Goal: Contribute content

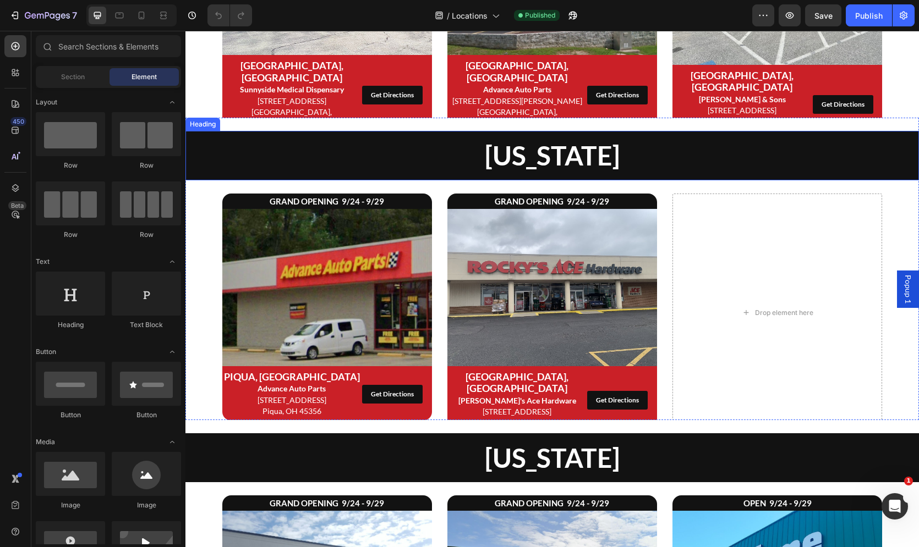
scroll to position [1112, 0]
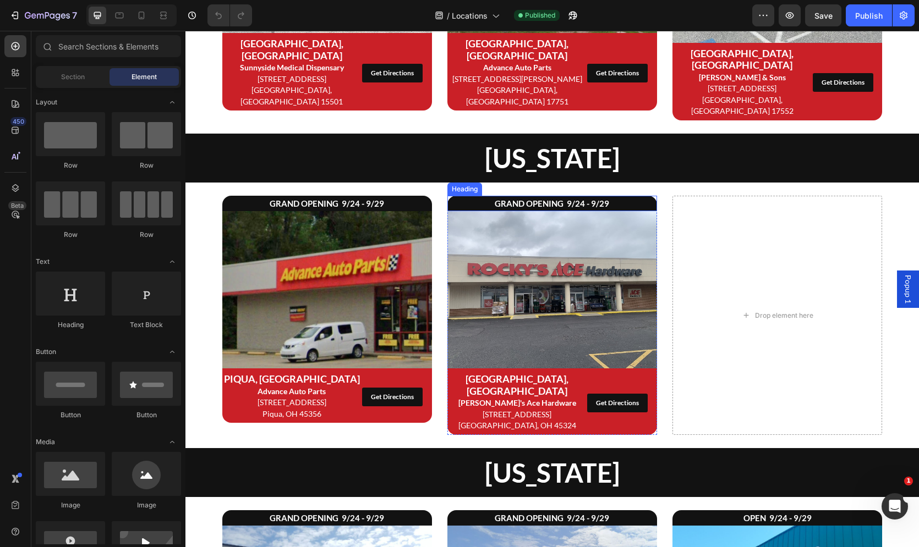
click at [508, 196] on h2 "GRAND OPENING 9/24 - 9/29" at bounding box center [552, 203] width 210 height 15
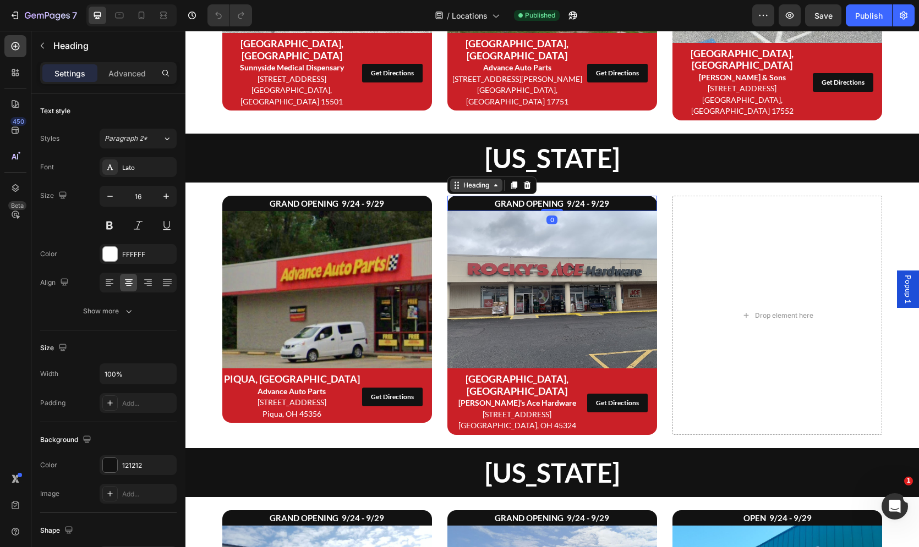
click at [471, 180] on div "Heading" at bounding box center [476, 185] width 30 height 10
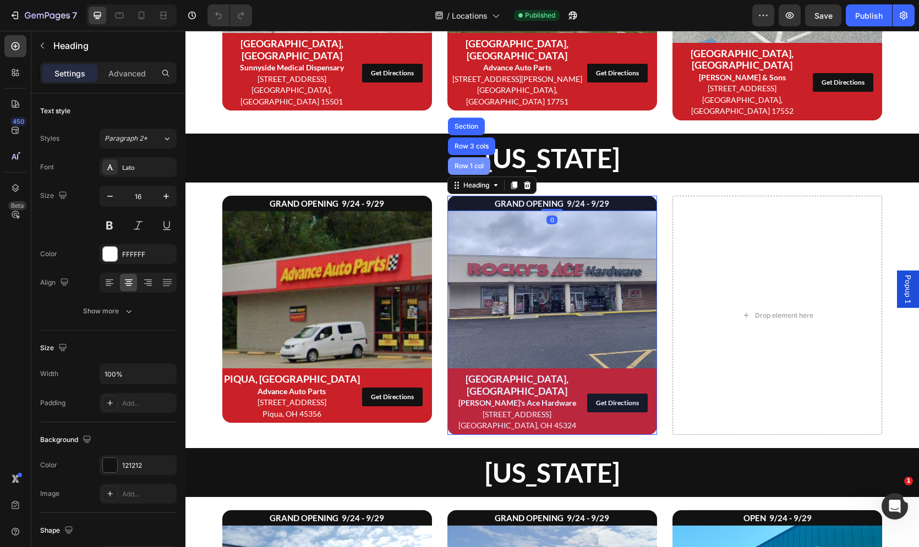
click at [470, 157] on div "Row 1 col" at bounding box center [469, 166] width 42 height 18
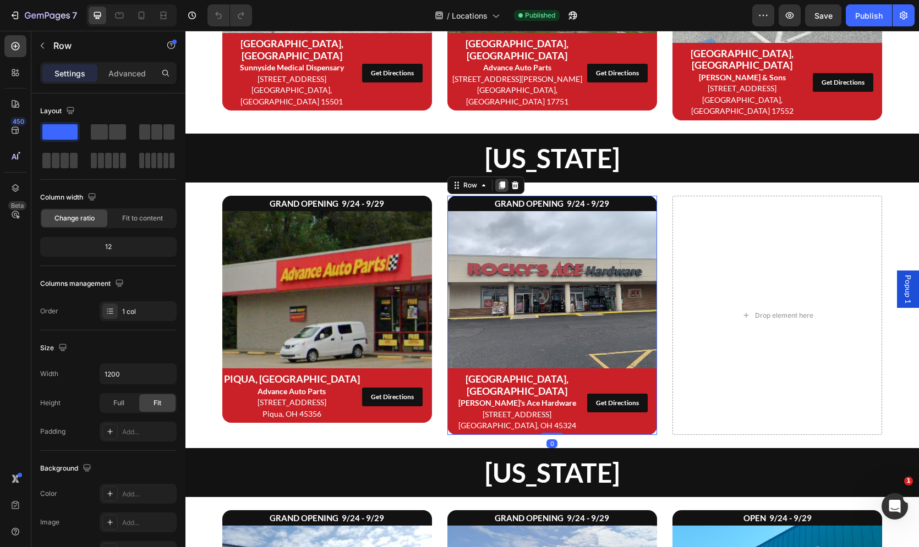
click at [501, 182] on icon at bounding box center [502, 186] width 6 height 8
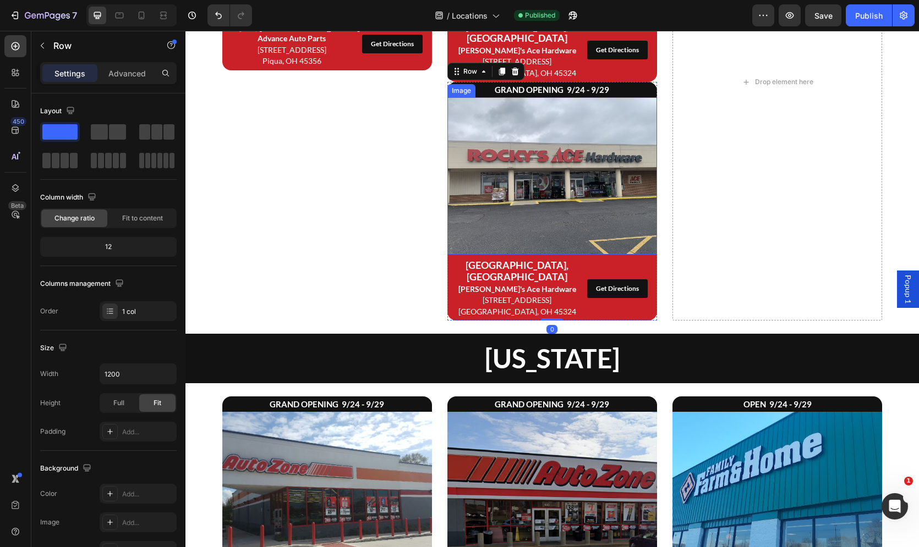
scroll to position [1441, 0]
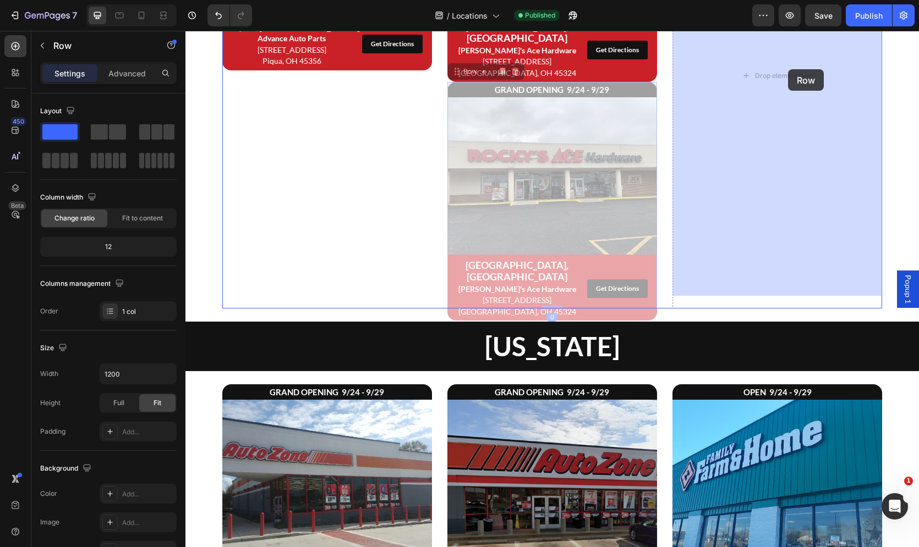
drag, startPoint x: 572, startPoint y: 63, endPoint x: 782, endPoint y: 94, distance: 212.9
click at [787, 68] on div "Header Ohio Heading GRAND OPENING 9/24 - 9/29 Heading Image PIQUA, OH Advance A…" at bounding box center [551, 17] width 733 height 2855
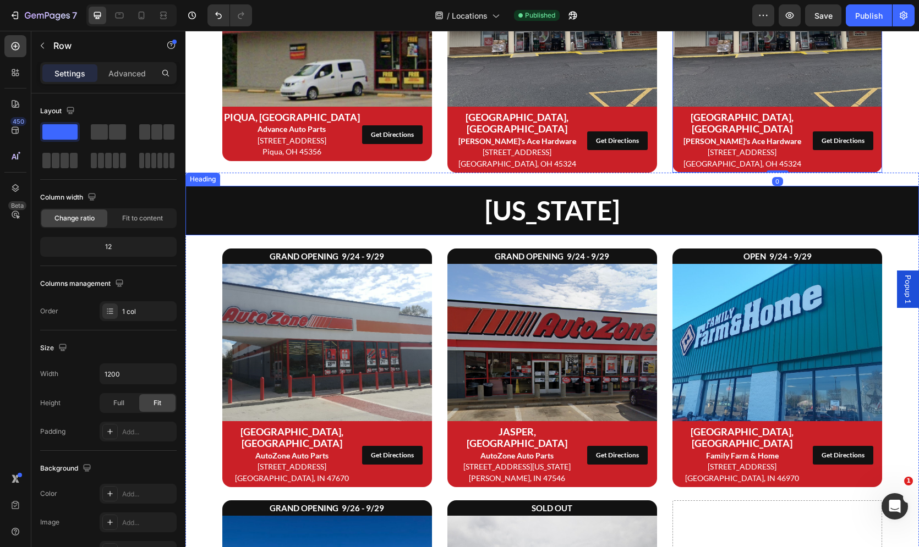
scroll to position [1318, 0]
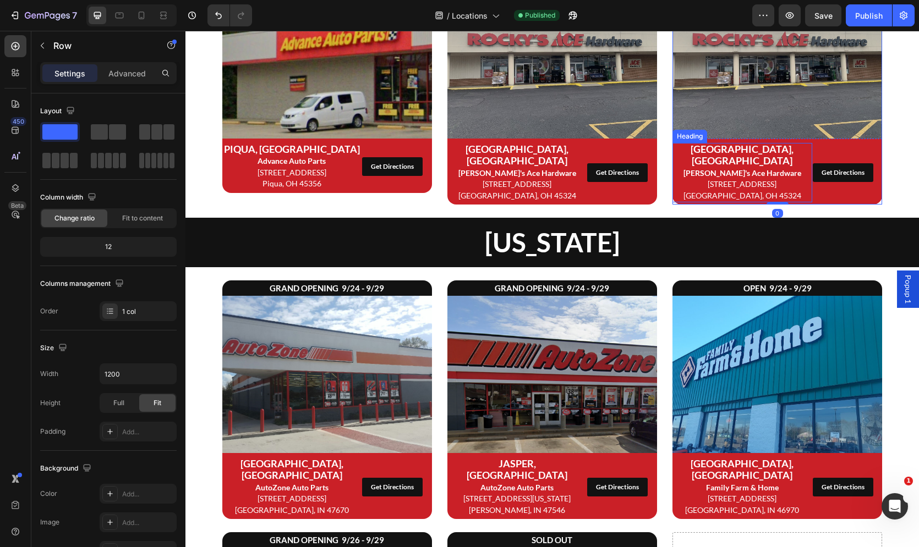
click at [762, 179] on span "122 E Dayton Yellow Springs Rd" at bounding box center [742, 183] width 69 height 9
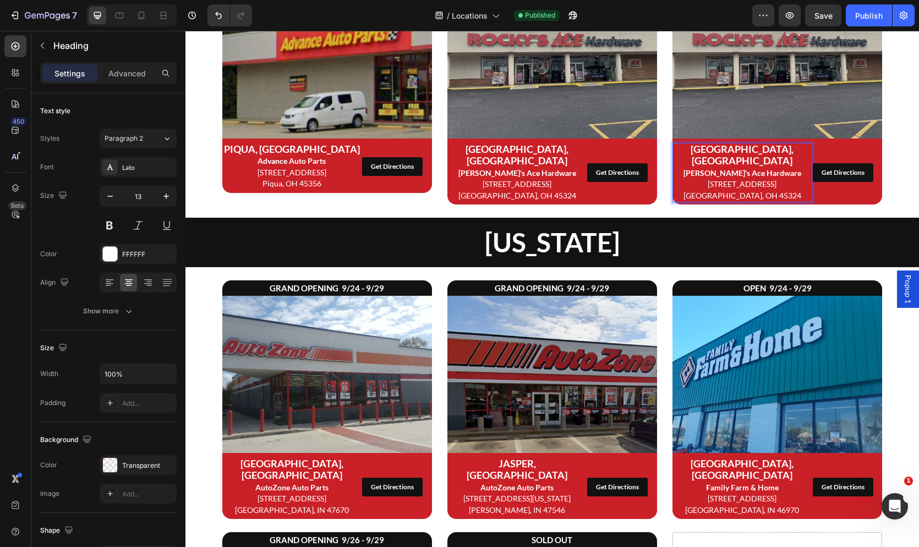
click at [769, 179] on span "122 E Dayton Yellow Springs Rd" at bounding box center [742, 183] width 69 height 9
drag, startPoint x: 788, startPoint y: 181, endPoint x: 775, endPoint y: 187, distance: 14.3
click at [788, 181] on p "FAIRBORN, OH Rocky's Ace Hardware 122 E Dayton Yellow Springs Rd Fairborn, OH 4…" at bounding box center [741, 173] width 137 height 58
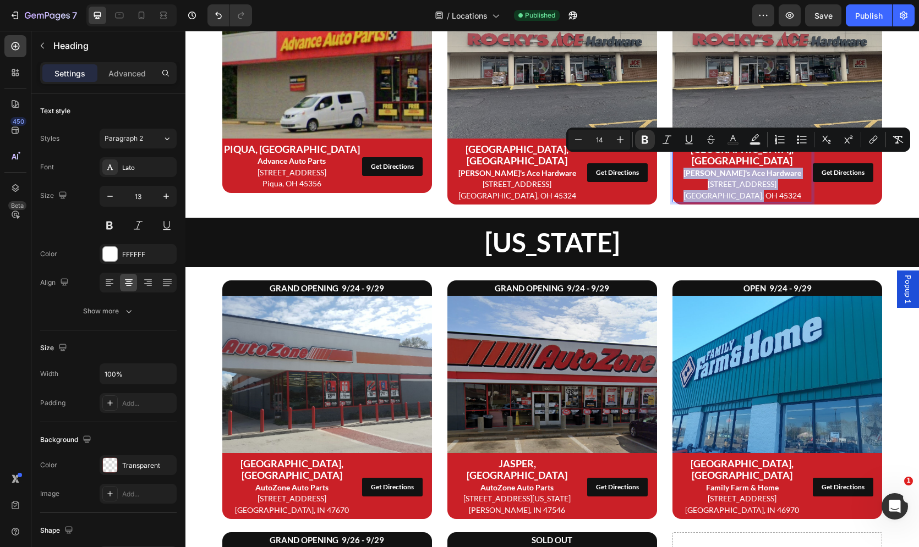
drag, startPoint x: 784, startPoint y: 184, endPoint x: 725, endPoint y: 170, distance: 59.9
click at [695, 163] on p "FAIRBORN, OH Rocky's Ace Hardware 122 E Dayton Yellow Springs Rd Fairborn, OH 4…" at bounding box center [741, 173] width 137 height 58
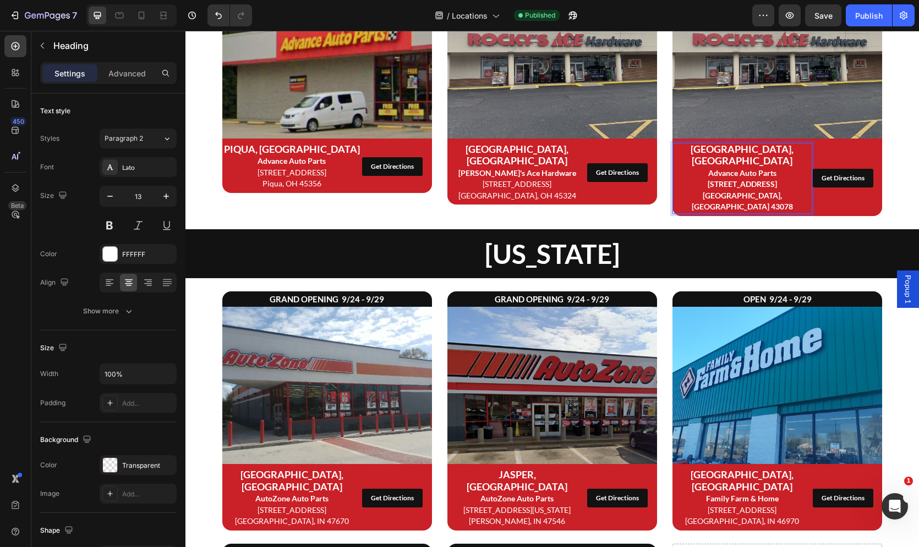
drag, startPoint x: 725, startPoint y: 170, endPoint x: 784, endPoint y: 184, distance: 60.5
click at [760, 179] on strong "834 Scioto St" at bounding box center [742, 183] width 69 height 9
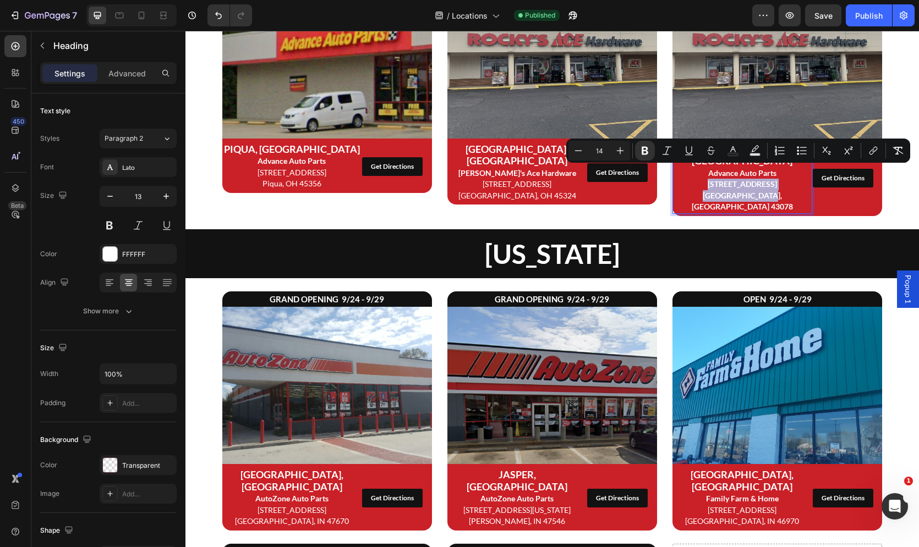
drag, startPoint x: 783, startPoint y: 184, endPoint x: 707, endPoint y: 176, distance: 76.4
click at [707, 176] on p "FAIRBORN, OH Advance Auto Parts 834 Scioto St Urbana, OH 43078" at bounding box center [741, 178] width 137 height 69
click at [734, 191] on span "Urbana, OH 43078" at bounding box center [742, 201] width 102 height 21
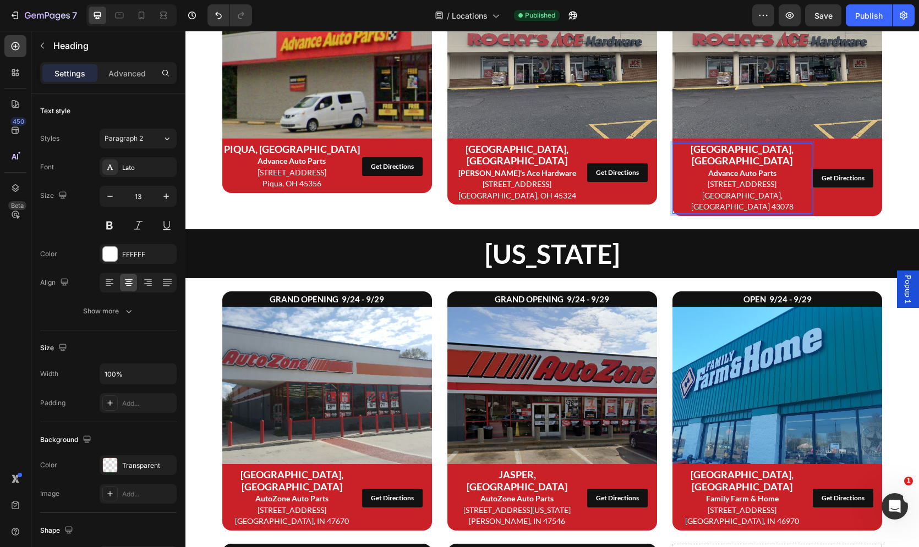
click at [733, 153] on strong "FAIRBORN, OH" at bounding box center [742, 155] width 103 height 24
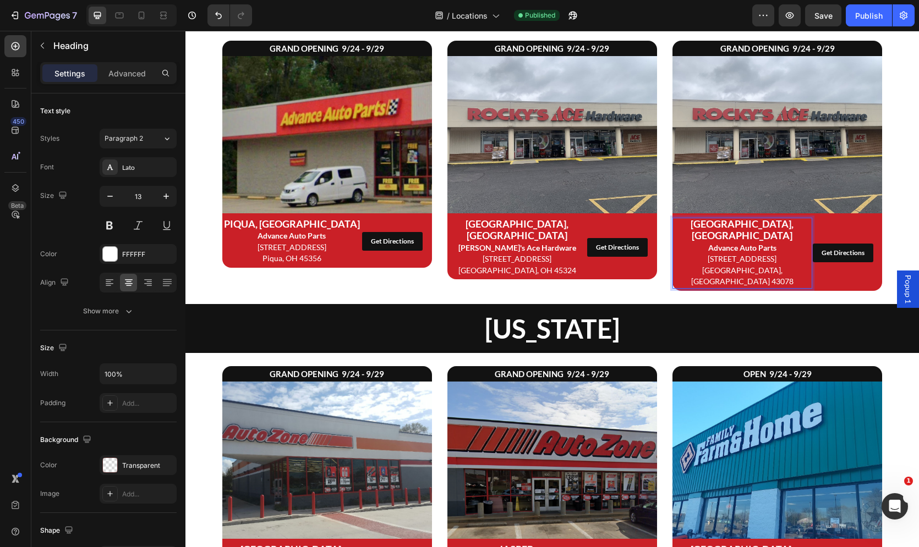
scroll to position [1225, 0]
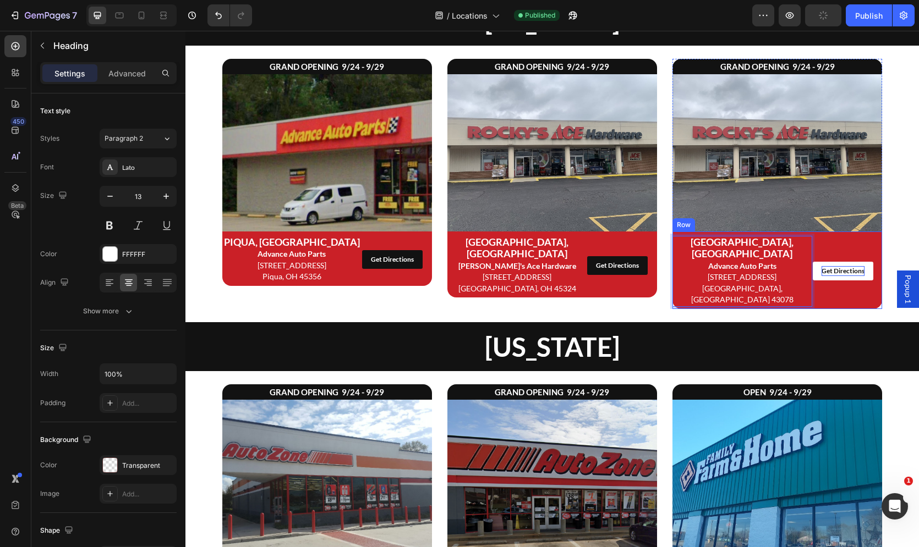
click at [835, 266] on div "Get Directions" at bounding box center [843, 271] width 43 height 10
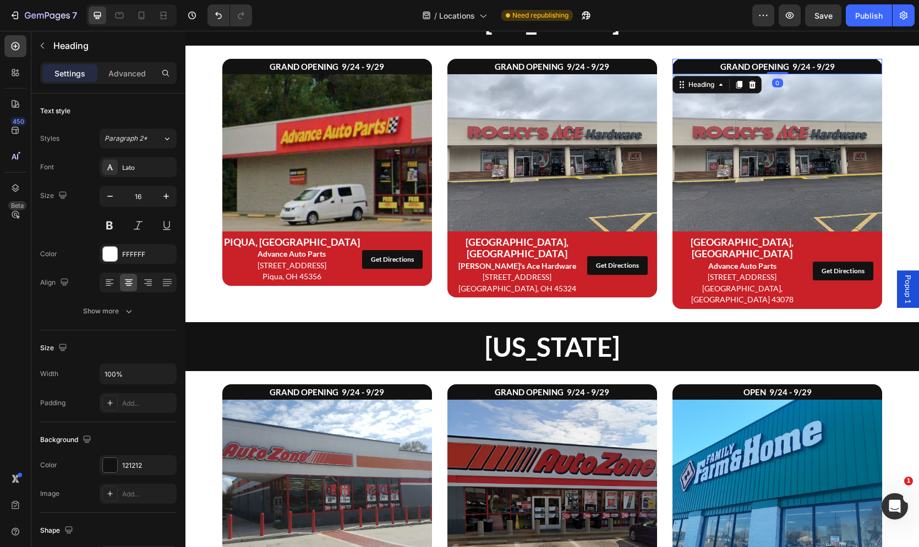
click at [816, 65] on div "GRAND OPENING 9/24 - 9/29 Heading 0 Image ⁠⁠⁠⁠⁠⁠⁠ URBANA, OH Advance Auto Parts…" at bounding box center [777, 184] width 210 height 250
click at [802, 68] on strong "GRAND OPENING 9/24 - 9/29" at bounding box center [777, 67] width 114 height 10
click at [828, 266] on div "Get Directions" at bounding box center [843, 271] width 43 height 10
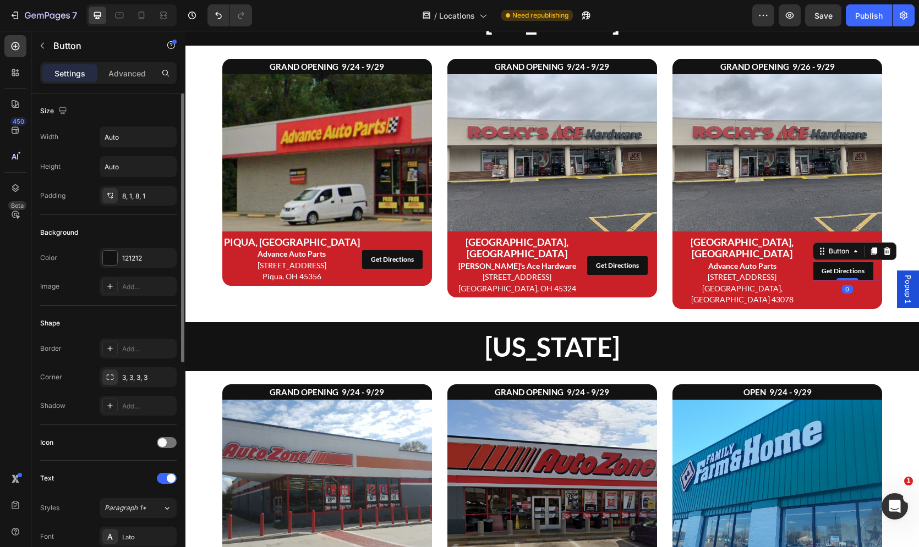
scroll to position [390, 0]
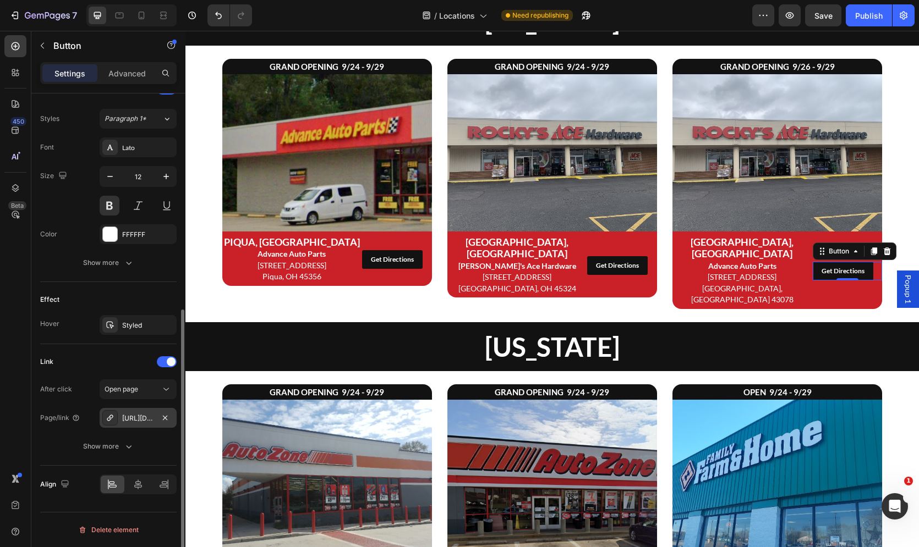
click at [136, 419] on div "https://www.google.com/maps?saddr=My+Location&daddr=122+E+Dayton+Yellow+Springs…" at bounding box center [138, 419] width 32 height 10
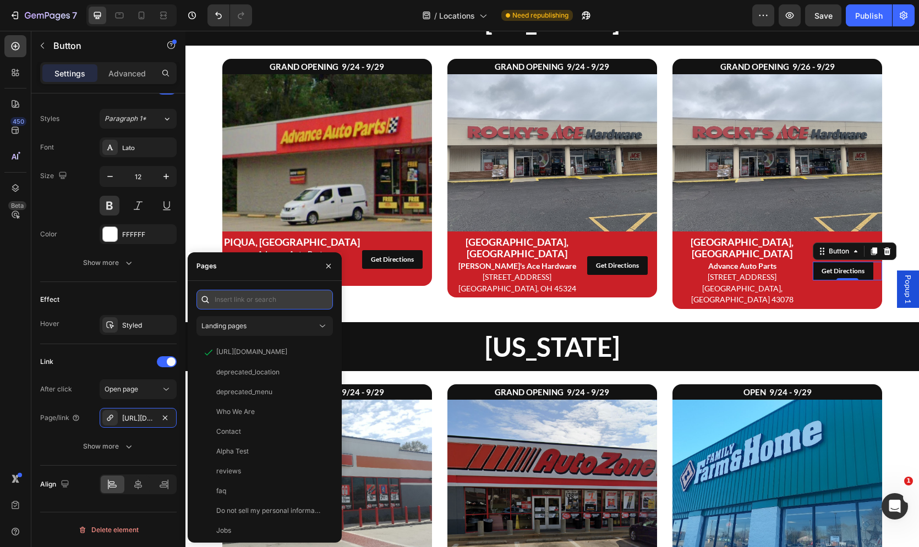
click at [243, 302] on input "text" at bounding box center [264, 300] width 136 height 20
paste input "https://www.google.com/maps?saddr=My+Location&daddr=834+Scioto+St,+Urbana,+OH+4…"
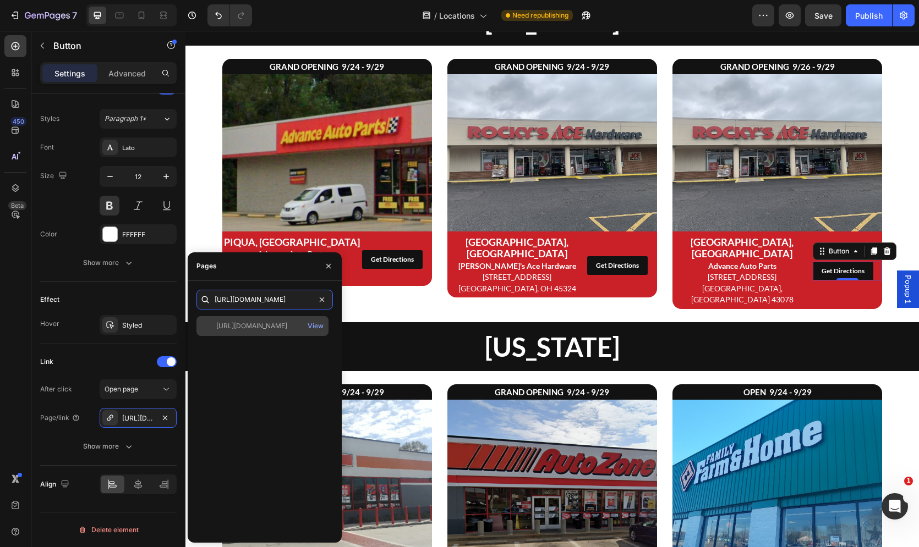
type input "https://www.google.com/maps?saddr=My+Location&daddr=834+Scioto+St,+Urbana,+OH+4…"
click at [242, 333] on div "https://www.google.com/maps?saddr=My+Location&daddr=834+Scioto+St,+Urbana,+OH+4…" at bounding box center [262, 326] width 132 height 20
click at [707, 214] on img at bounding box center [777, 152] width 210 height 157
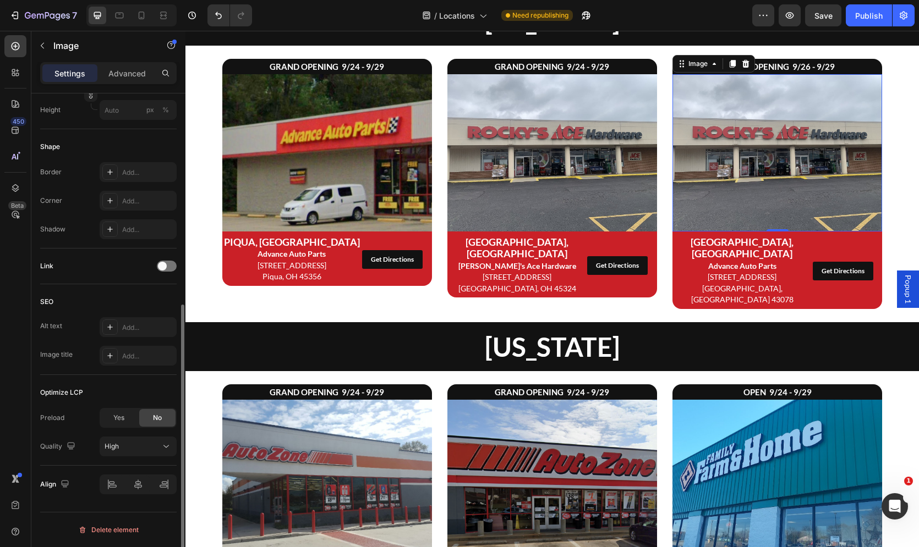
scroll to position [0, 0]
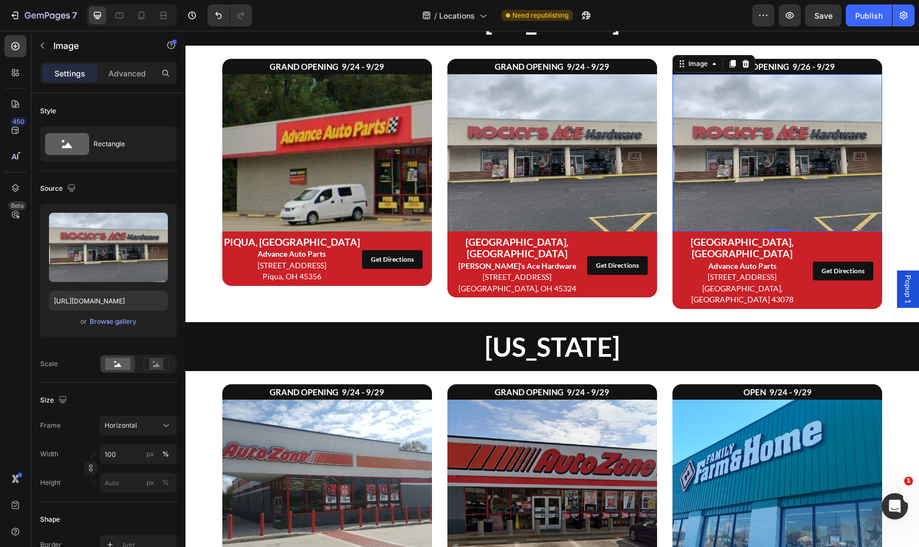
click at [719, 204] on img at bounding box center [777, 152] width 210 height 157
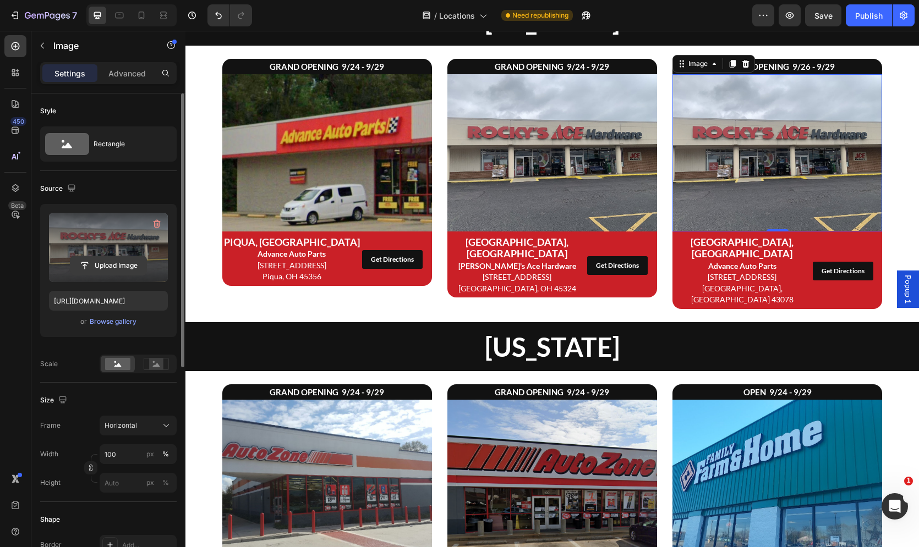
click at [92, 264] on input "file" at bounding box center [108, 265] width 76 height 19
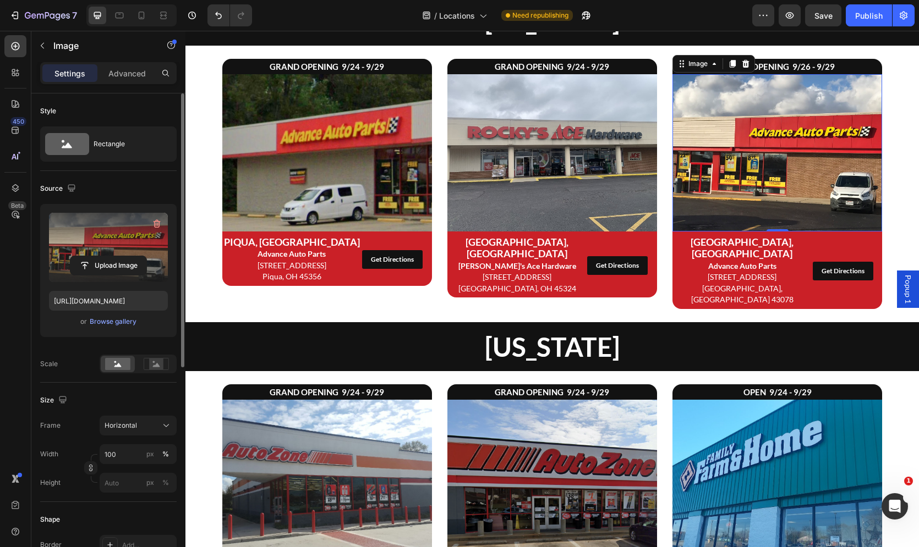
type input "https://cdn.shopify.com/s/files/1/0463/4411/0239/files/gempages_447622457906431…"
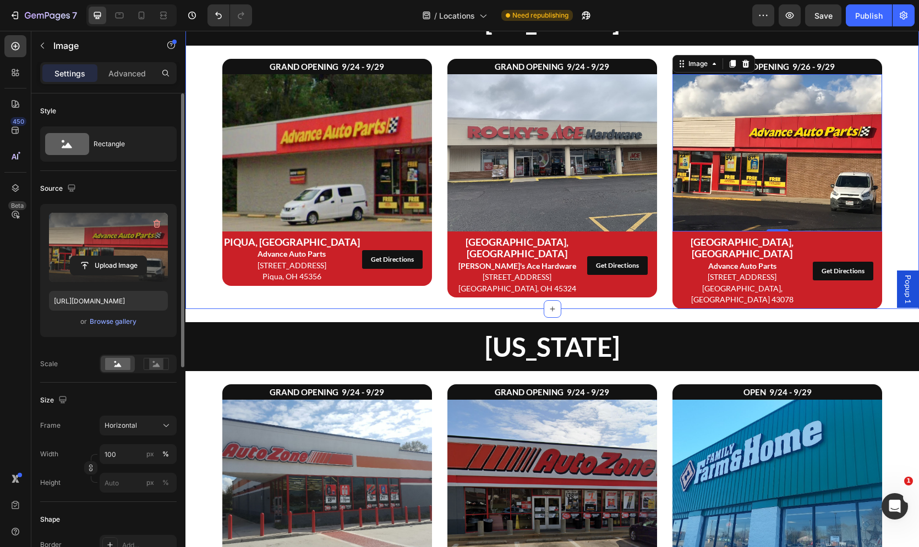
click at [907, 69] on div "Ohio Heading GRAND OPENING 9/24 - 9/29 Heading Image PIQUA, OH Advance Auto Par…" at bounding box center [551, 152] width 733 height 313
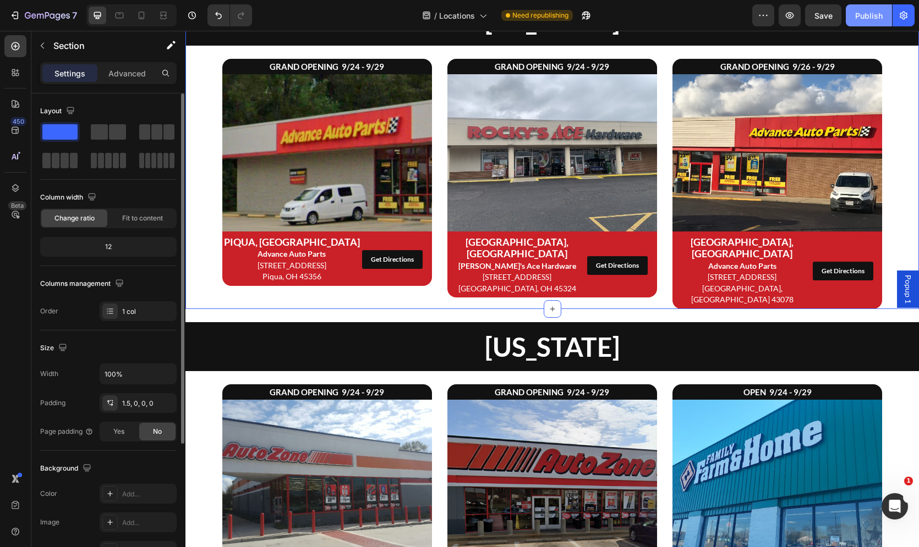
click at [869, 13] on div "Publish" at bounding box center [869, 16] width 28 height 12
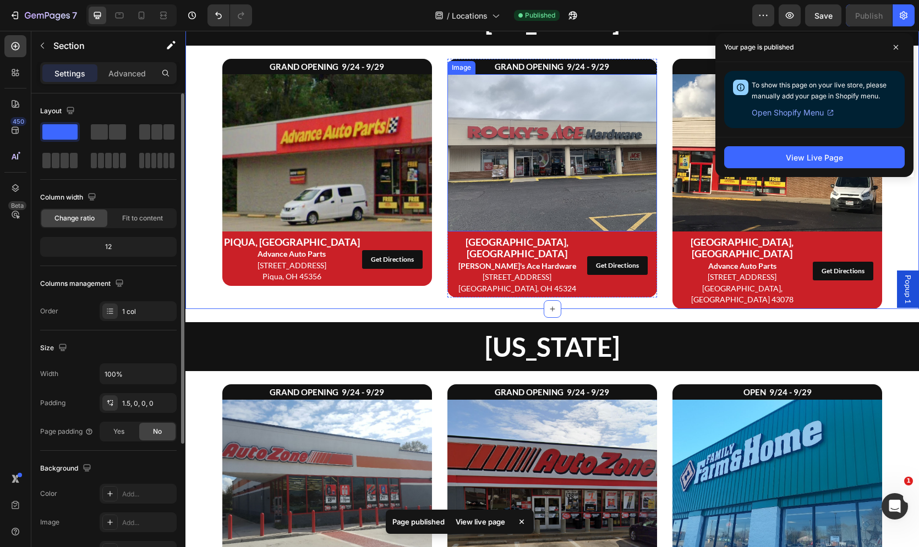
click at [582, 198] on img at bounding box center [552, 152] width 210 height 157
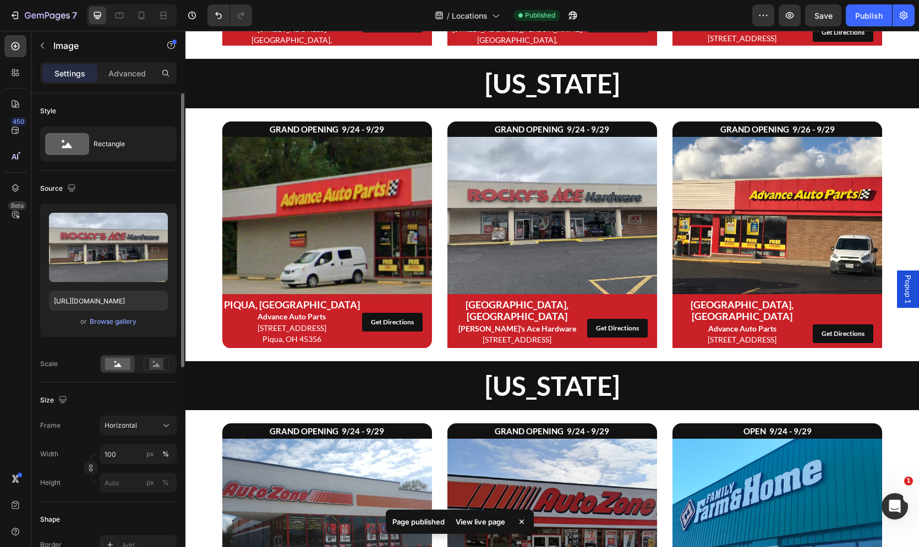
scroll to position [1155, 0]
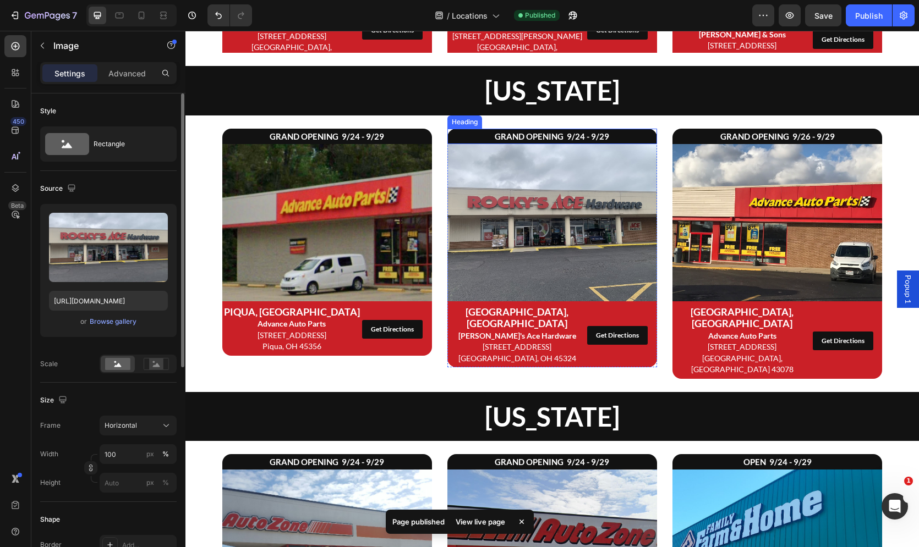
click at [557, 136] on strong "GRAND OPENING 9/24 - 9/29" at bounding box center [552, 137] width 114 height 10
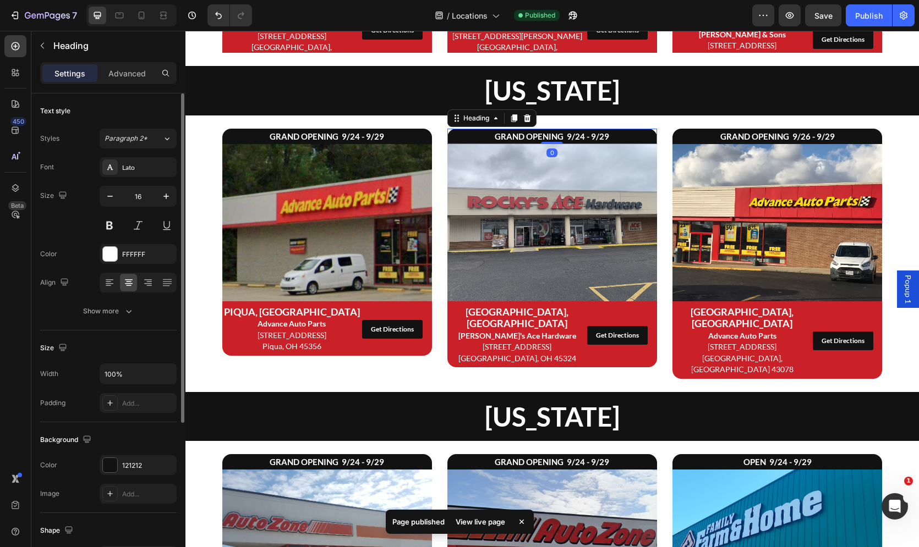
click at [557, 136] on strong "GRAND OPENING 9/24 - 9/29" at bounding box center [552, 137] width 114 height 10
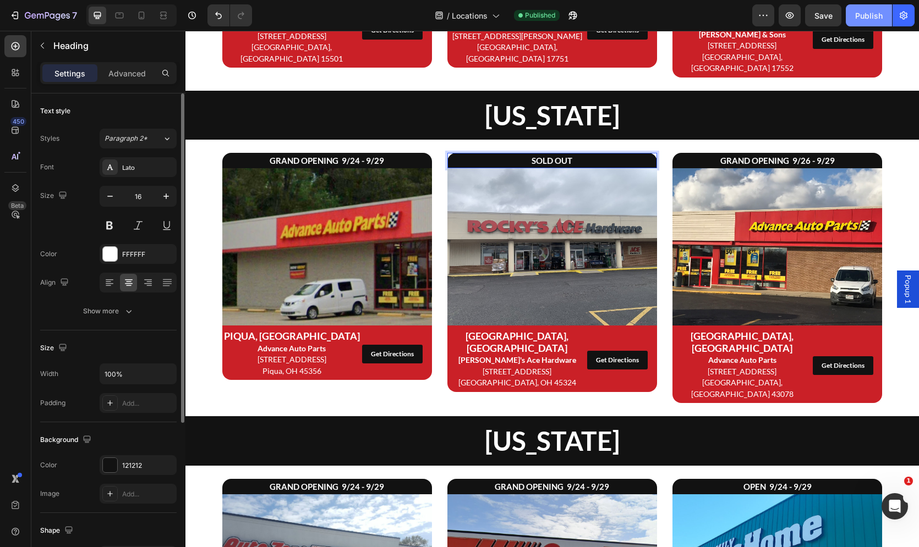
click at [873, 17] on div "Publish" at bounding box center [869, 16] width 28 height 12
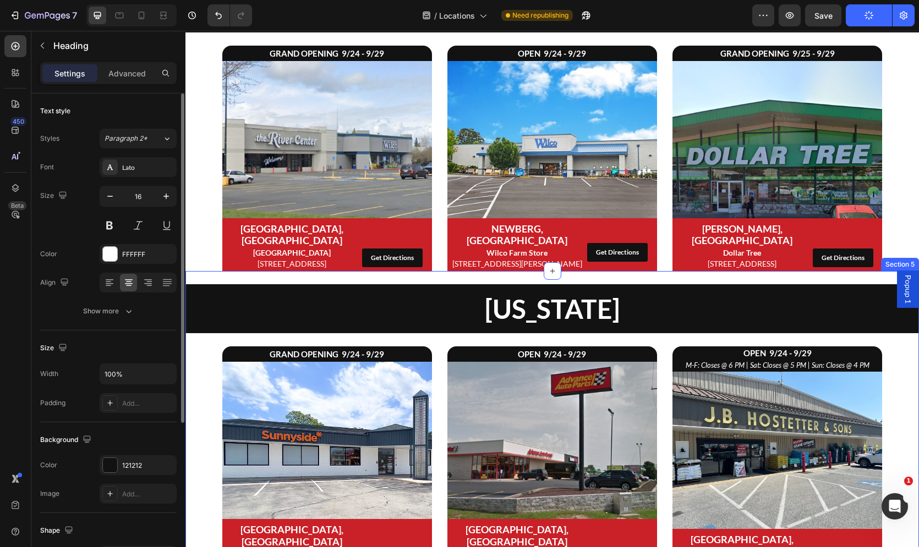
scroll to position [627, 0]
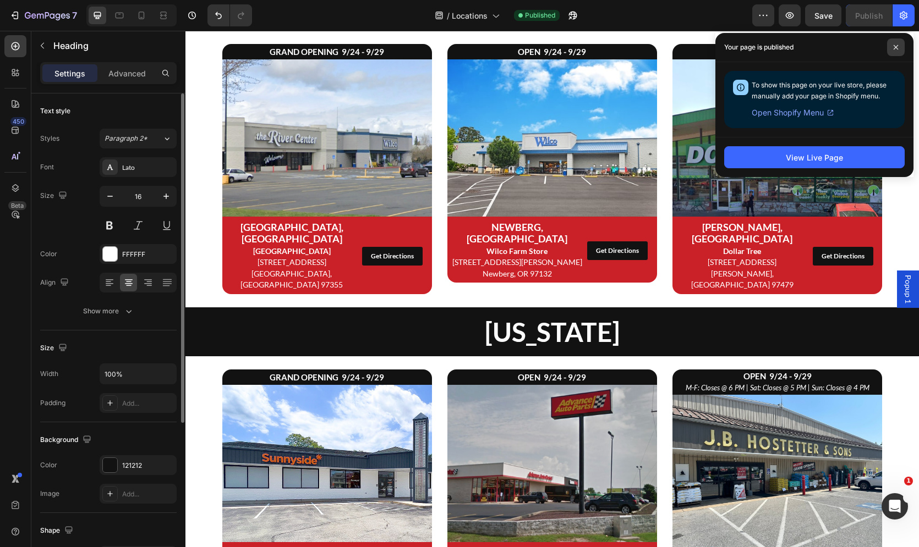
click at [897, 44] on span at bounding box center [896, 48] width 18 height 18
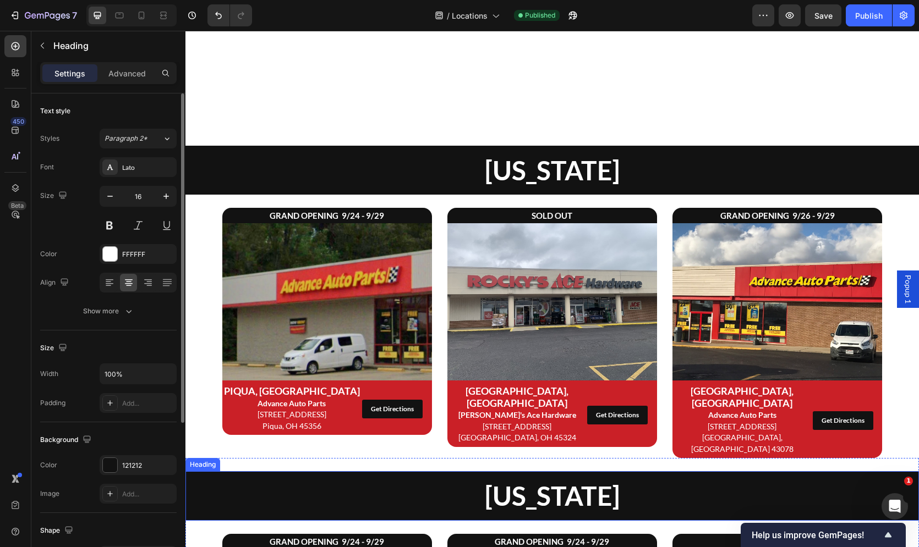
scroll to position [1053, 0]
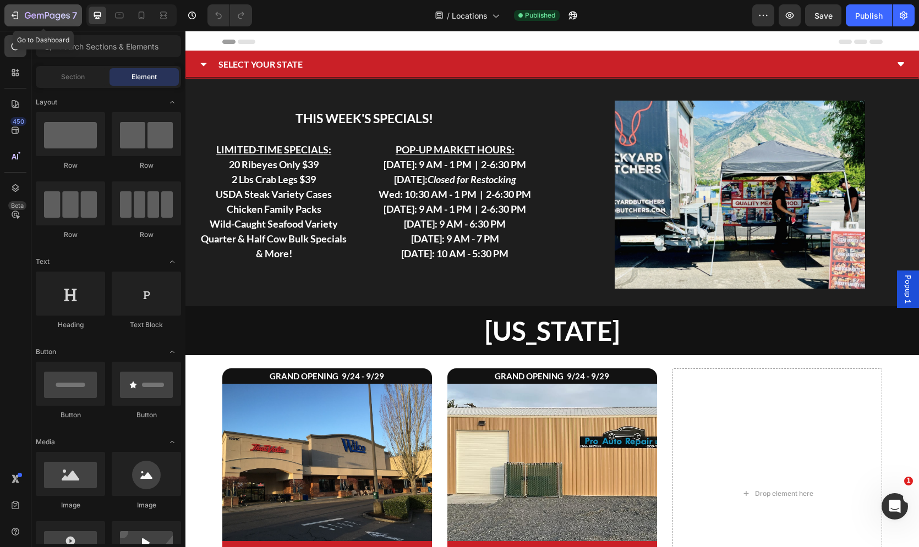
click at [41, 14] on icon "button" at bounding box center [47, 16] width 45 height 9
